Goal: Transaction & Acquisition: Download file/media

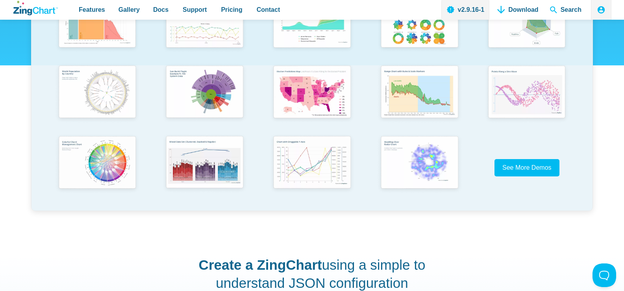
scroll to position [236, 0]
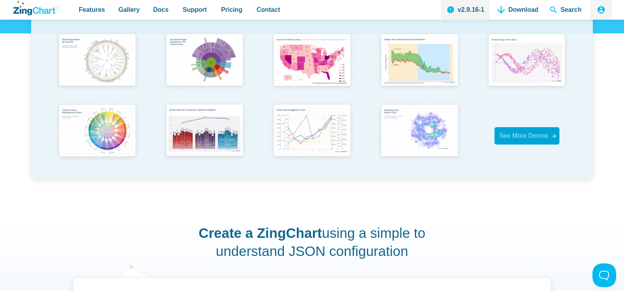
click at [512, 139] on span "See More Demos" at bounding box center [523, 135] width 49 height 7
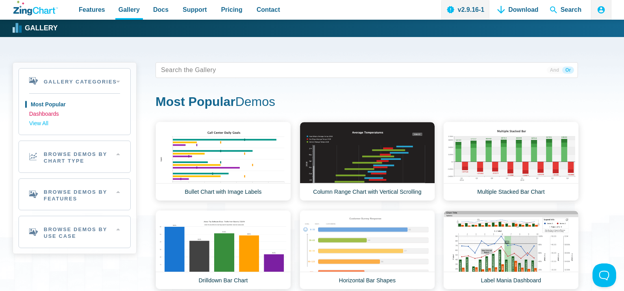
click at [39, 114] on link "Dashboards" at bounding box center [74, 113] width 91 height 9
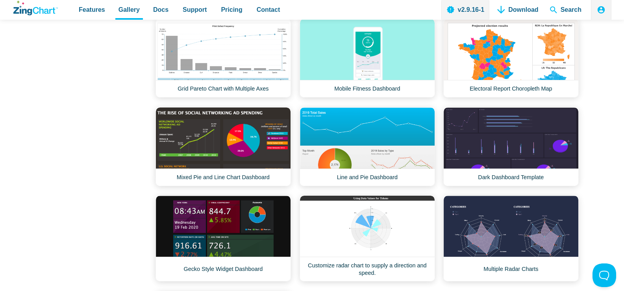
scroll to position [709, 0]
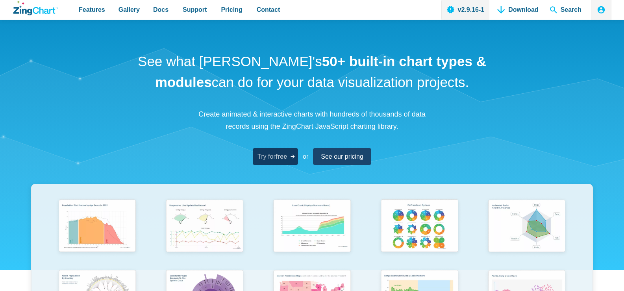
click at [275, 150] on link "Try for free" at bounding box center [275, 156] width 45 height 17
